Goal: Task Accomplishment & Management: Use online tool/utility

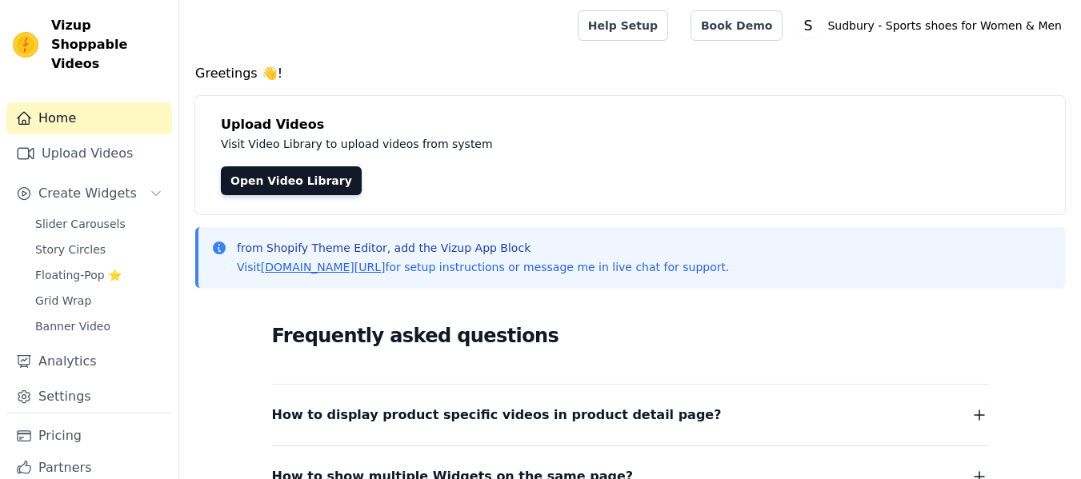
scroll to position [63, 0]
click at [70, 138] on link "Upload Videos" at bounding box center [89, 154] width 166 height 32
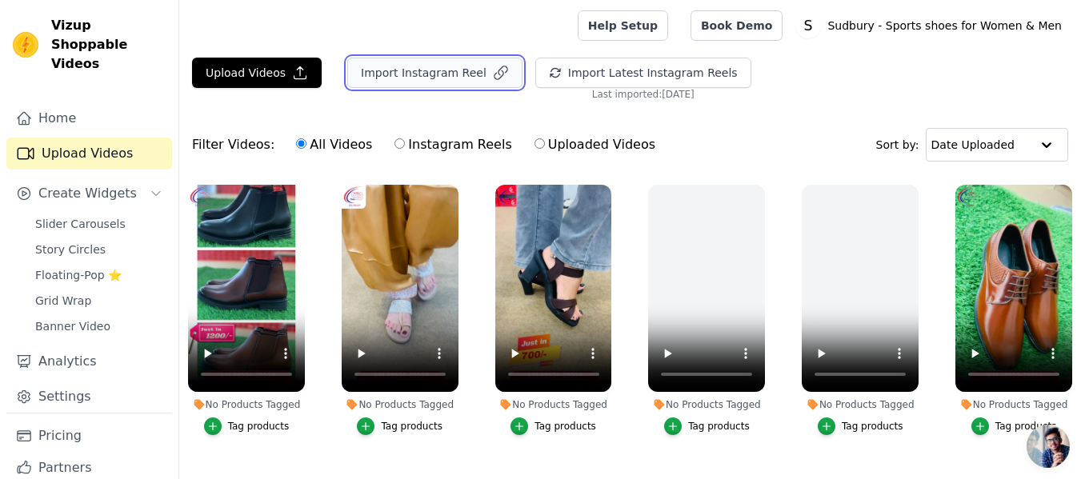
click at [431, 66] on button "Import Instagram Reel" at bounding box center [434, 73] width 175 height 30
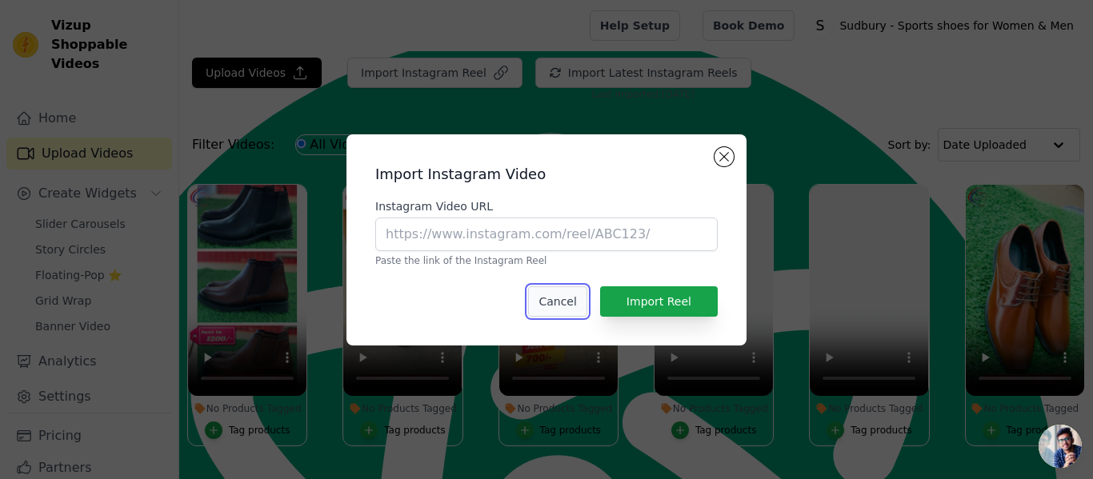
click at [561, 295] on button "Cancel" at bounding box center [557, 302] width 58 height 30
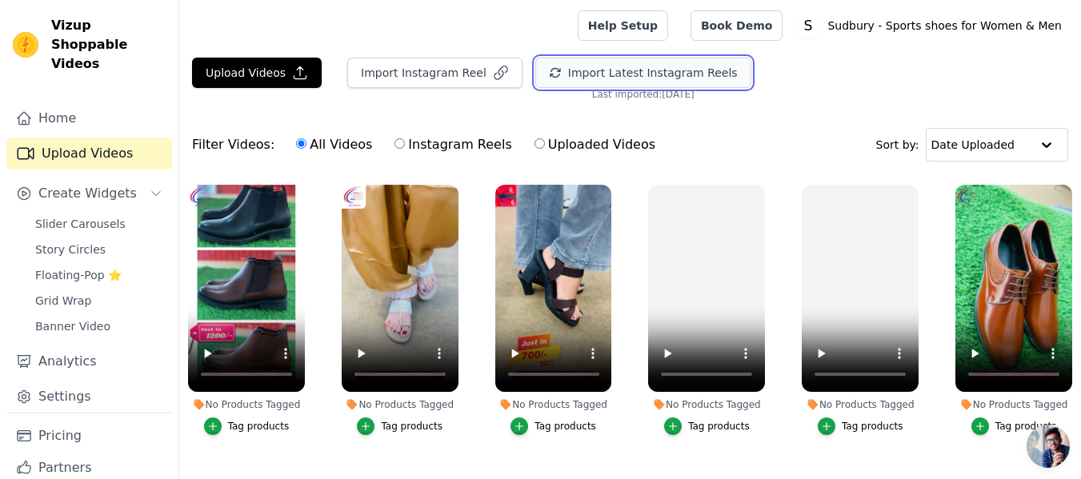
click at [588, 70] on button "Import Latest Instagram Reels" at bounding box center [643, 73] width 216 height 30
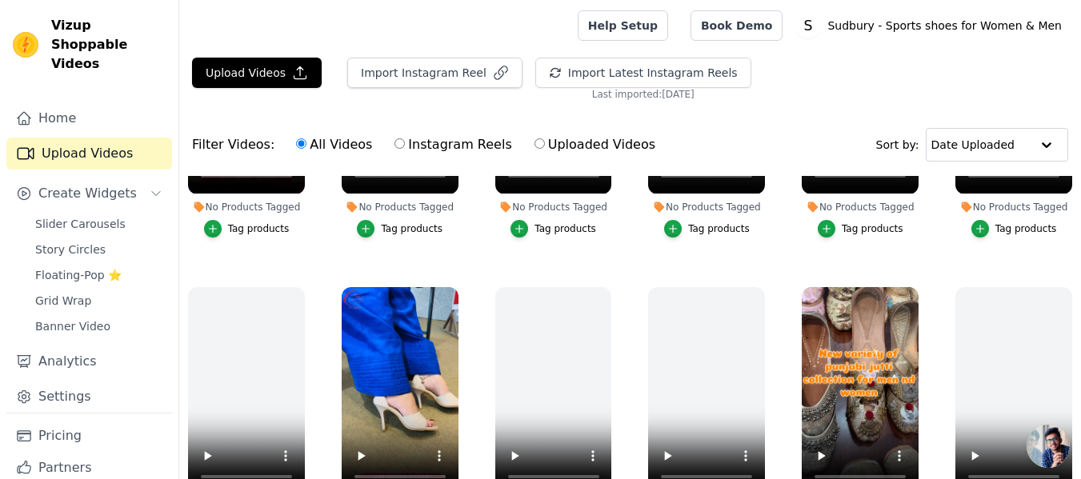
scroll to position [163, 0]
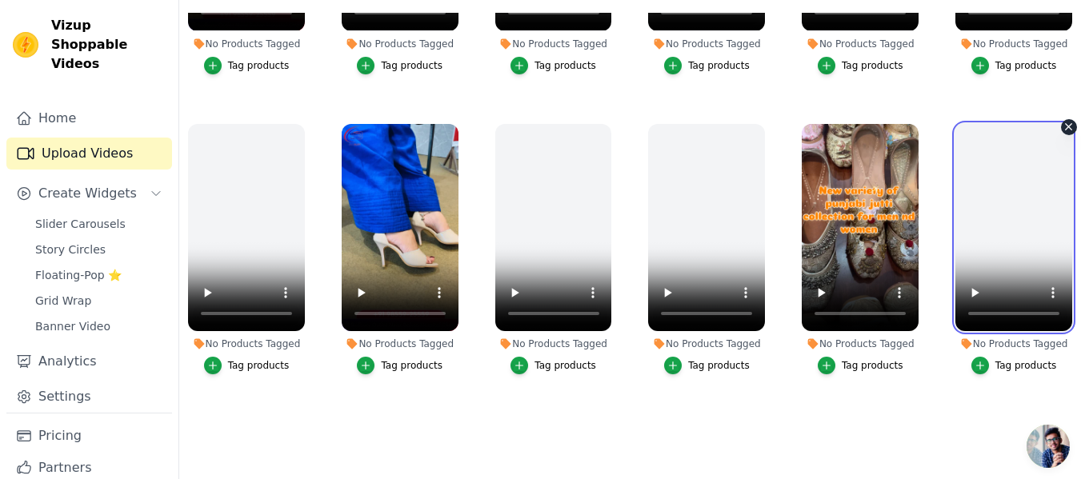
click at [1014, 232] on video at bounding box center [1014, 227] width 117 height 207
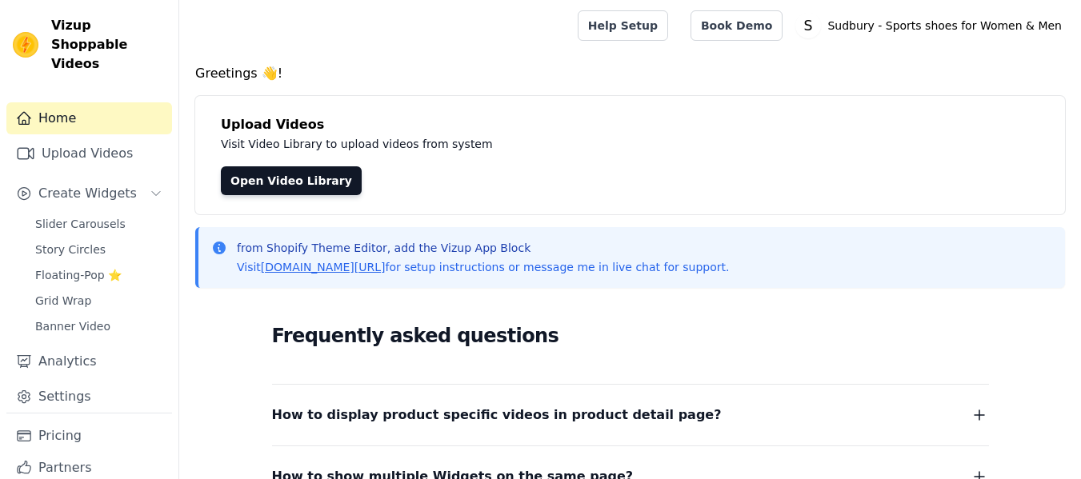
scroll to position [63, 0]
click at [271, 174] on link "Open Video Library" at bounding box center [291, 180] width 141 height 29
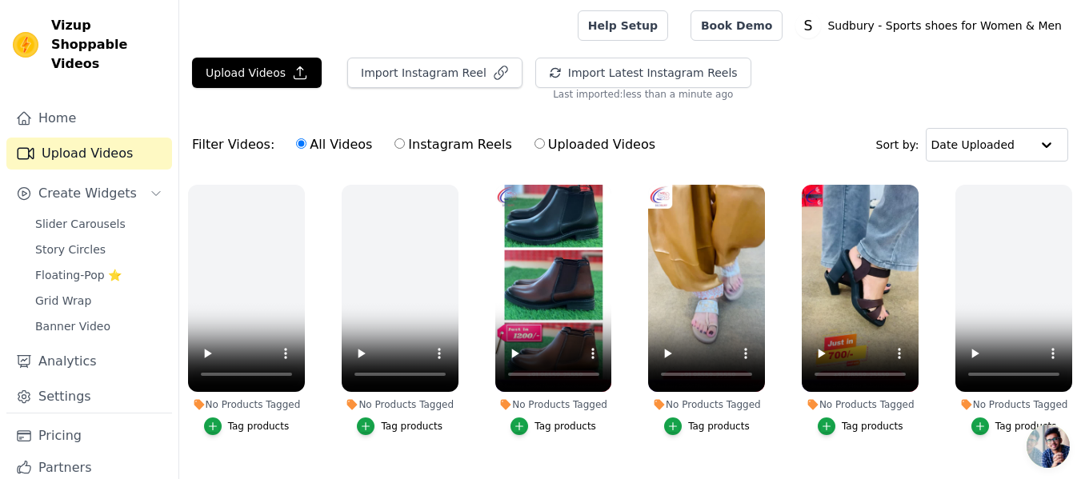
scroll to position [63, 0]
click at [91, 216] on span "Slider Carousels" at bounding box center [80, 224] width 90 height 16
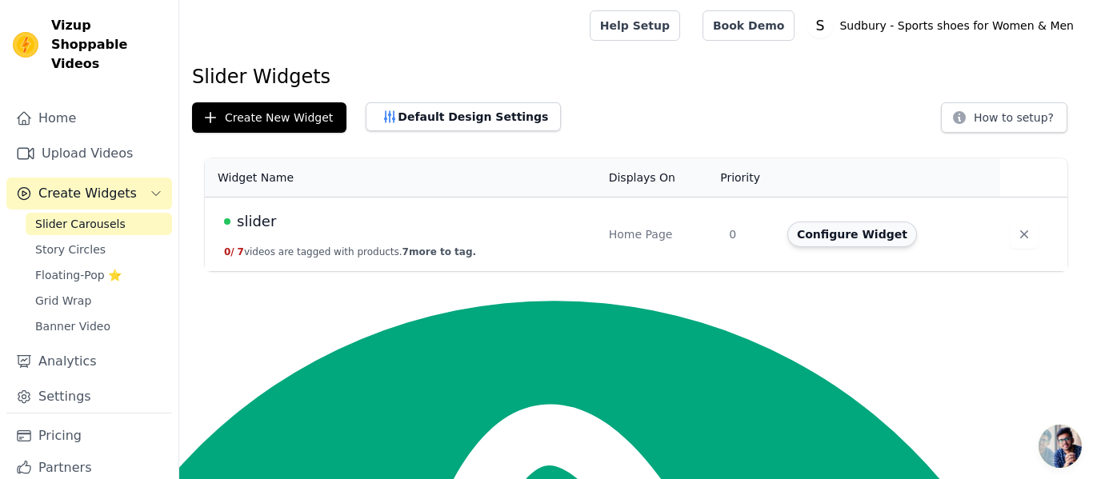
click at [813, 233] on button "Configure Widget" at bounding box center [853, 235] width 130 height 26
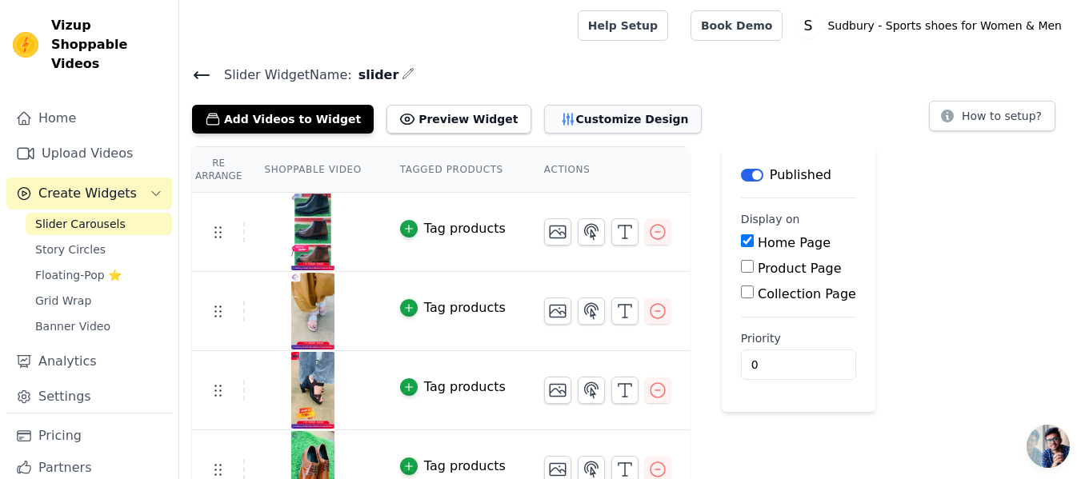
click at [544, 122] on button "Customize Design" at bounding box center [623, 119] width 158 height 29
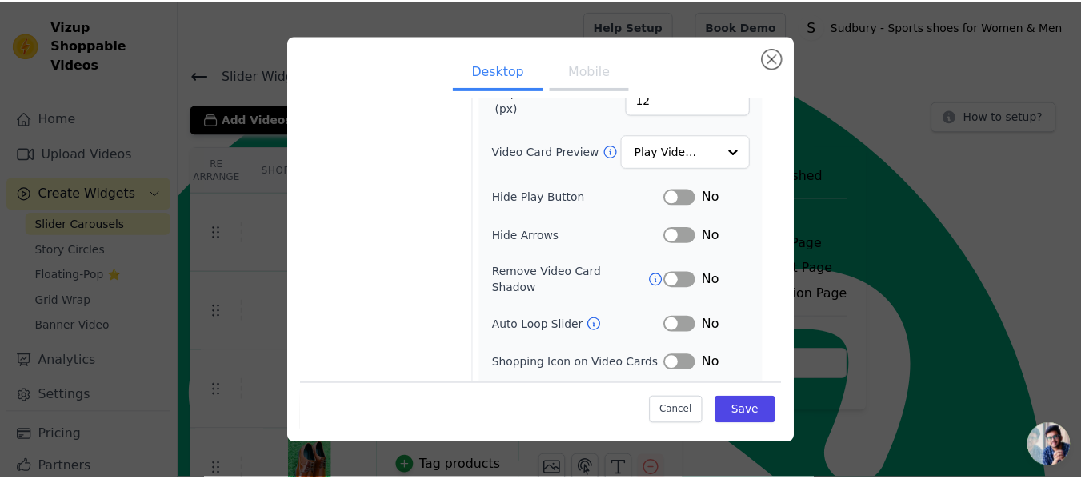
scroll to position [187, 0]
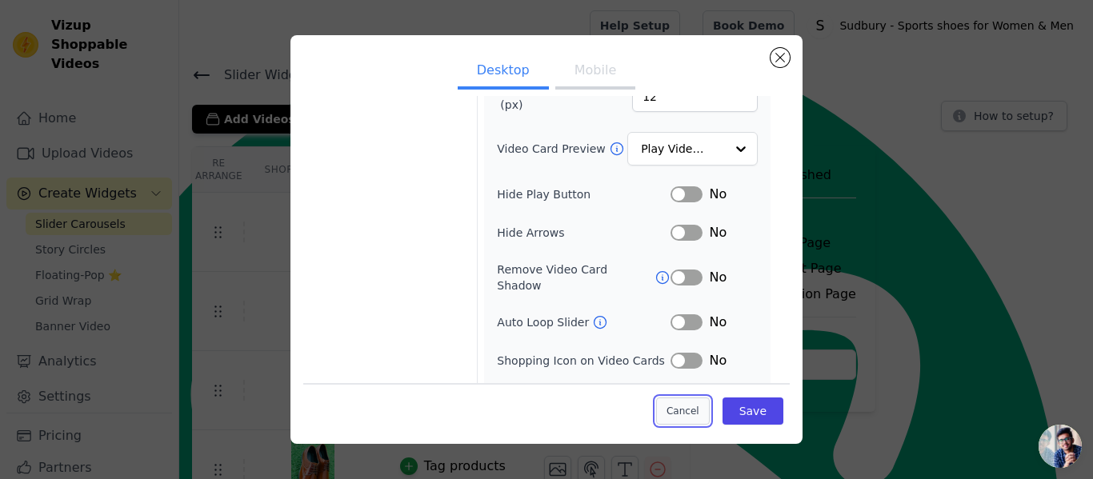
click at [675, 409] on button "Cancel" at bounding box center [683, 411] width 54 height 27
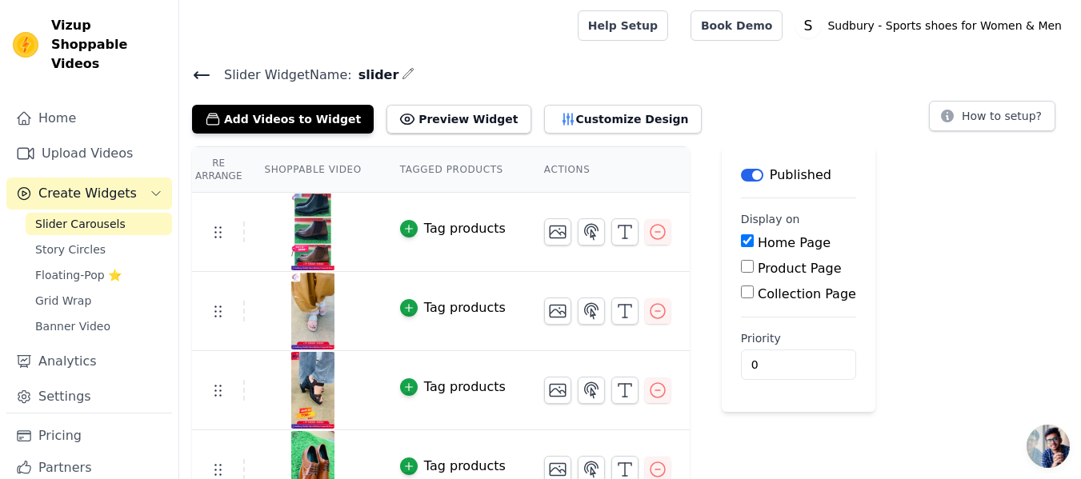
click at [402, 78] on icon "button" at bounding box center [408, 73] width 13 height 13
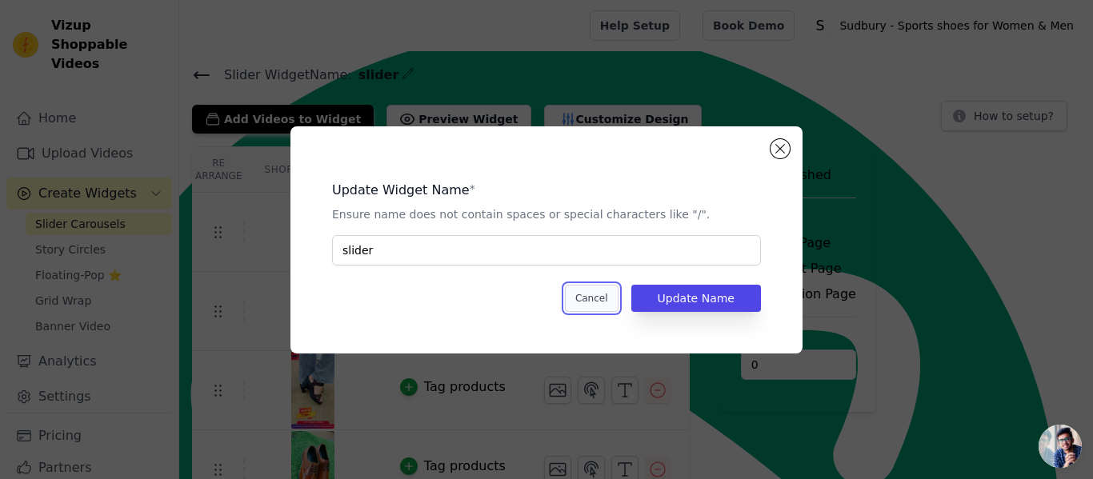
click at [607, 293] on button "Cancel" at bounding box center [592, 298] width 54 height 27
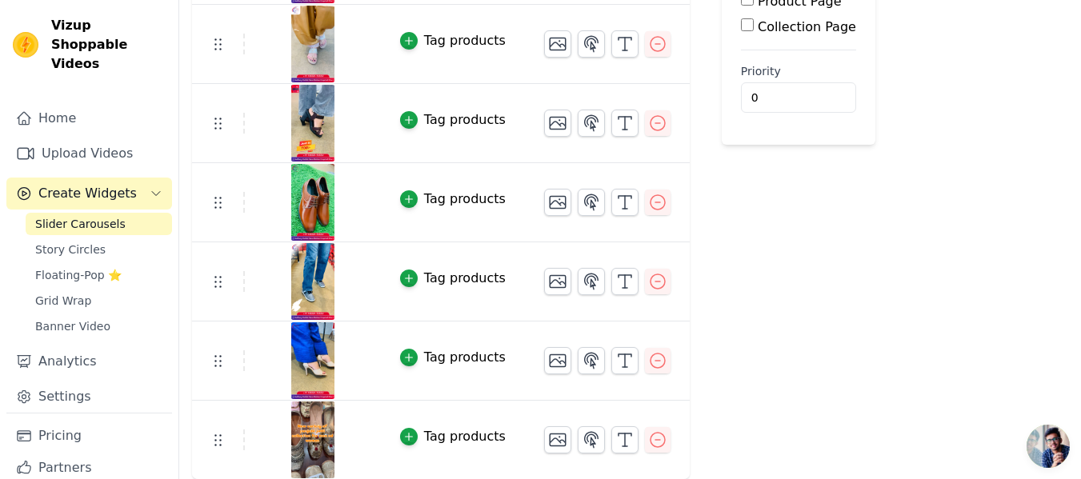
scroll to position [0, 0]
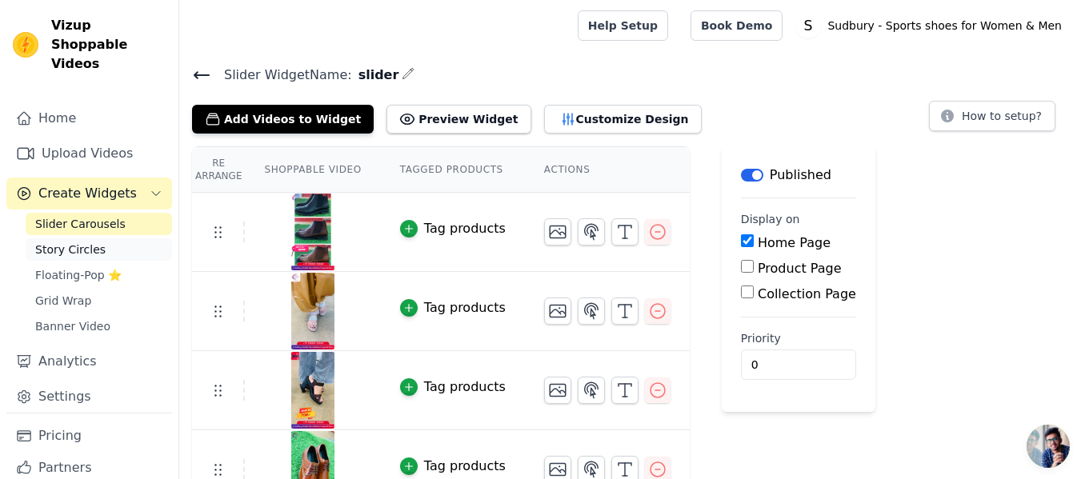
click at [75, 242] on span "Story Circles" at bounding box center [70, 250] width 70 height 16
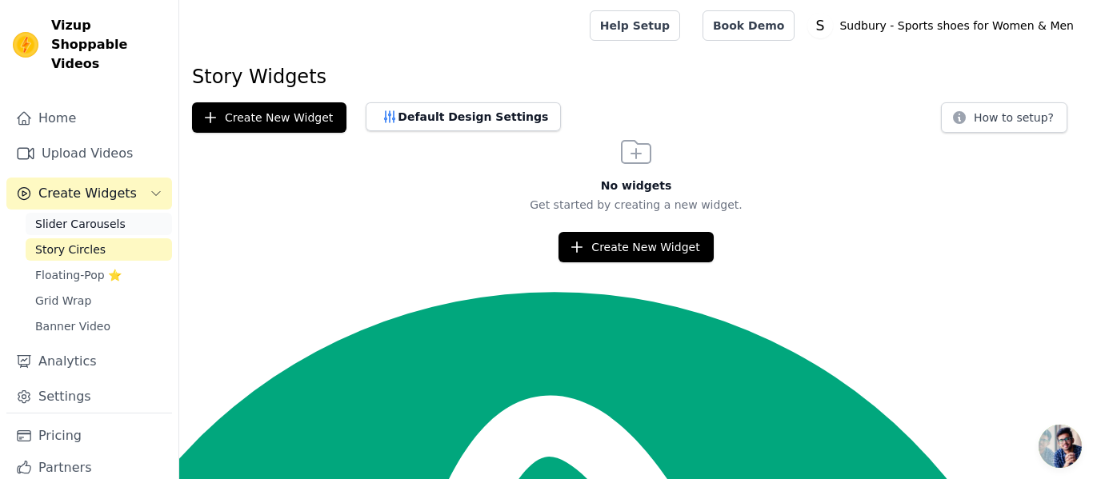
click at [79, 213] on link "Slider Carousels" at bounding box center [99, 224] width 146 height 22
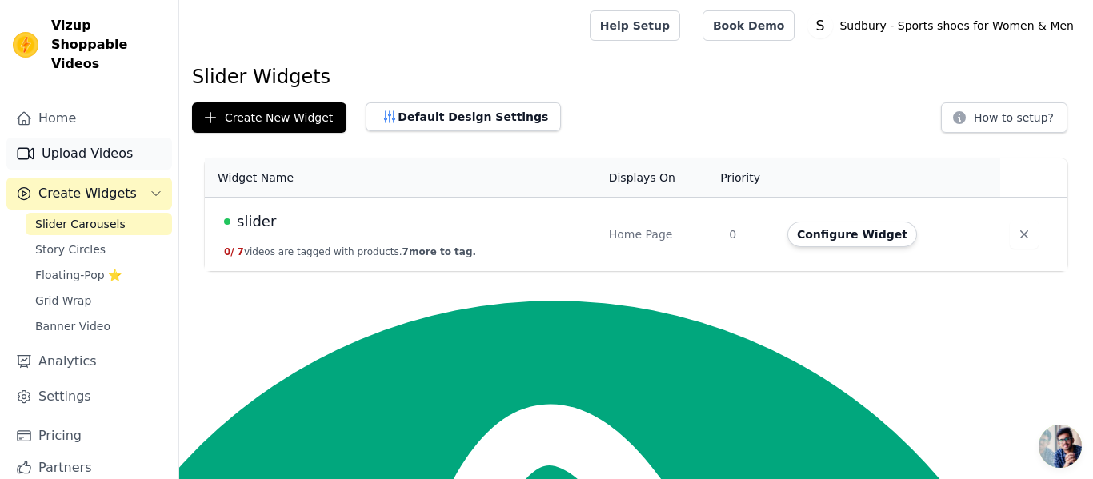
click at [122, 138] on link "Upload Videos" at bounding box center [89, 154] width 166 height 32
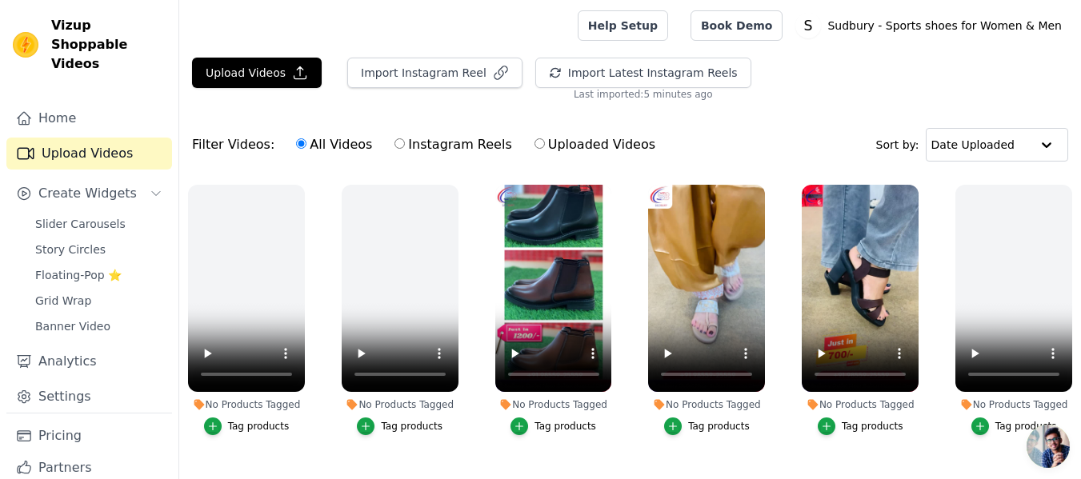
click at [655, 154] on div "Filter Videos: All Videos Instagram Reels Uploaded Videos Sort by: Date Uploaded" at bounding box center [630, 145] width 902 height 62
click at [556, 271] on video at bounding box center [553, 288] width 117 height 207
